Goal: Ask a question

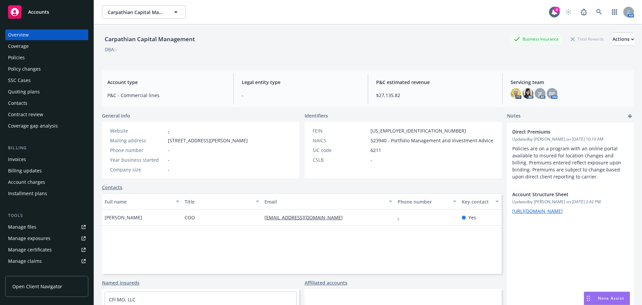
click at [607, 296] on span "Nova Assist" at bounding box center [611, 298] width 26 height 6
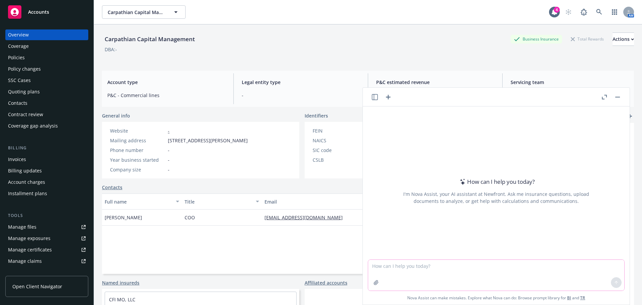
click at [466, 272] on textarea at bounding box center [496, 275] width 256 height 31
type textarea "pull articles and reports regarding 831b microcaptives"
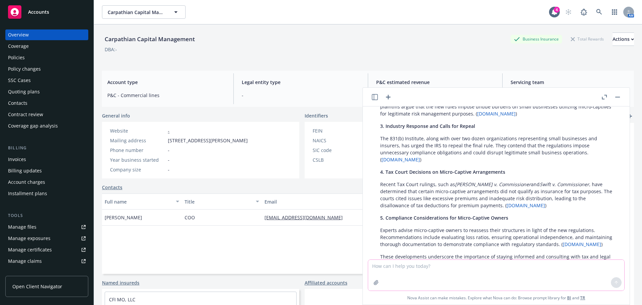
scroll to position [171, 0]
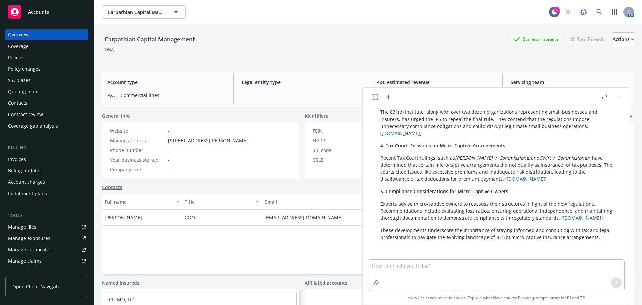
click at [440, 272] on textarea at bounding box center [496, 275] width 256 height 31
click at [414, 273] on textarea at bounding box center [496, 275] width 256 height 31
type textarea "s"
type textarea "info on PATH Act"
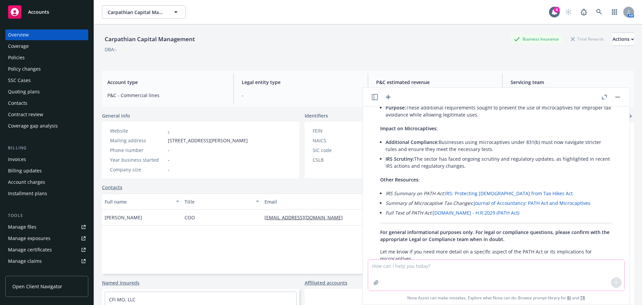
scroll to position [587, 0]
